Goal: Navigation & Orientation: Go to known website

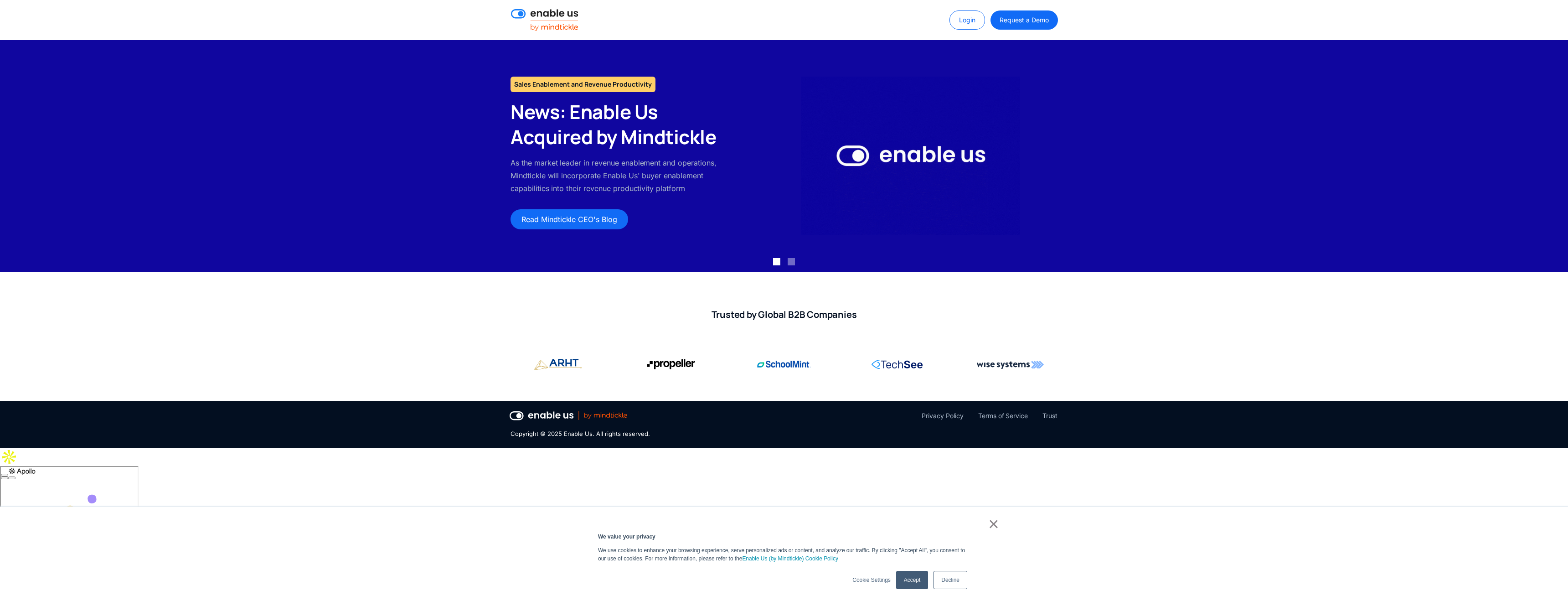
click at [551, 10] on img at bounding box center [544, 20] width 67 height 22
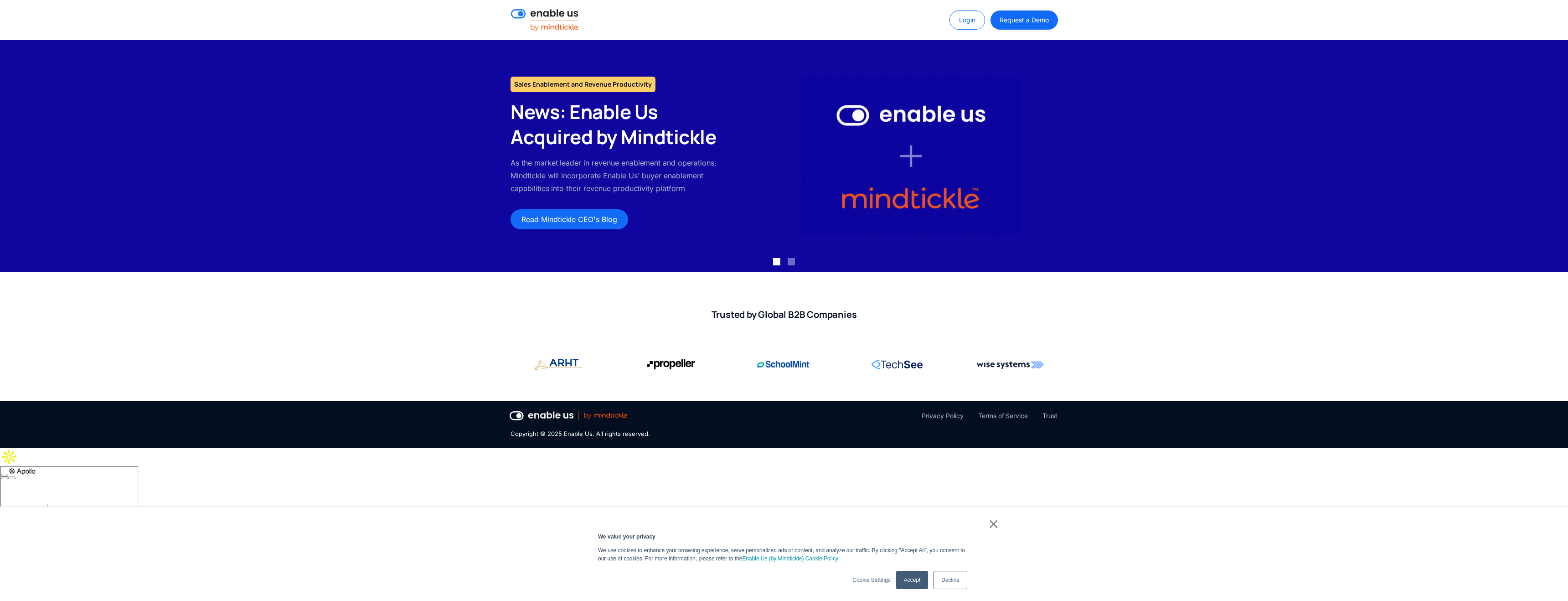
click at [994, 526] on link "×" at bounding box center [993, 523] width 11 height 8
